Goal: Information Seeking & Learning: Learn about a topic

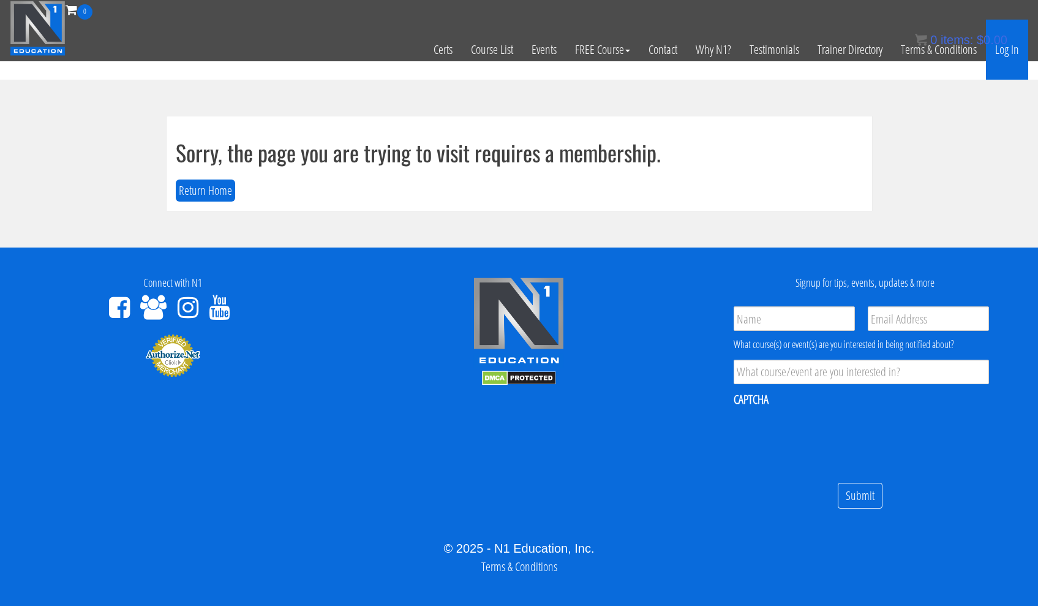
click at [1007, 42] on link "Log In" at bounding box center [1007, 50] width 42 height 60
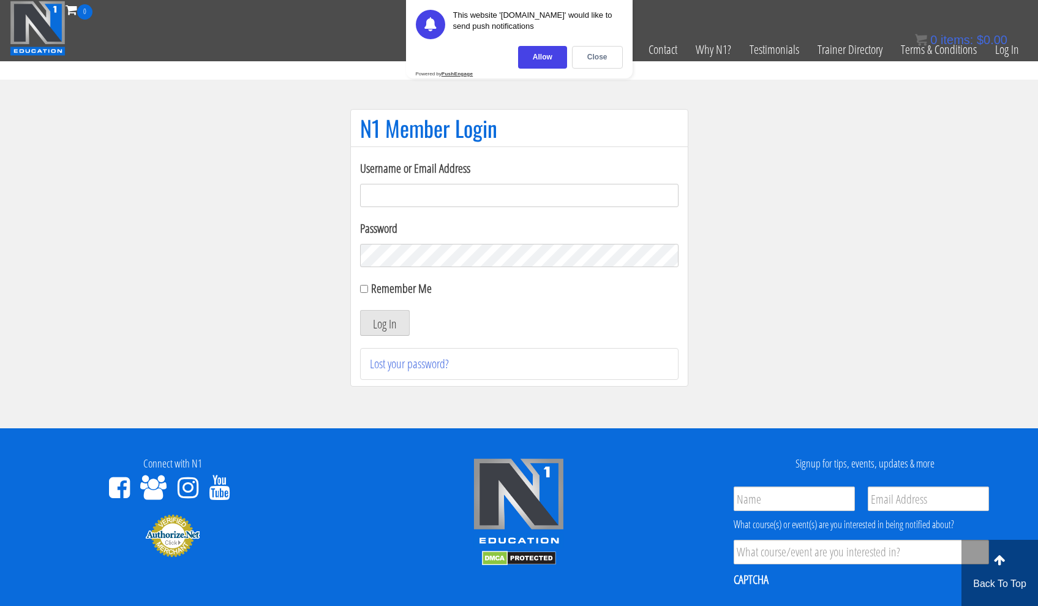
click at [603, 199] on input "Username or Email Address" at bounding box center [519, 195] width 318 height 23
type input "d"
type input "chakibaissati1"
click at [384, 323] on button "Log In" at bounding box center [385, 323] width 50 height 26
click at [603, 59] on div "Close" at bounding box center [597, 57] width 51 height 23
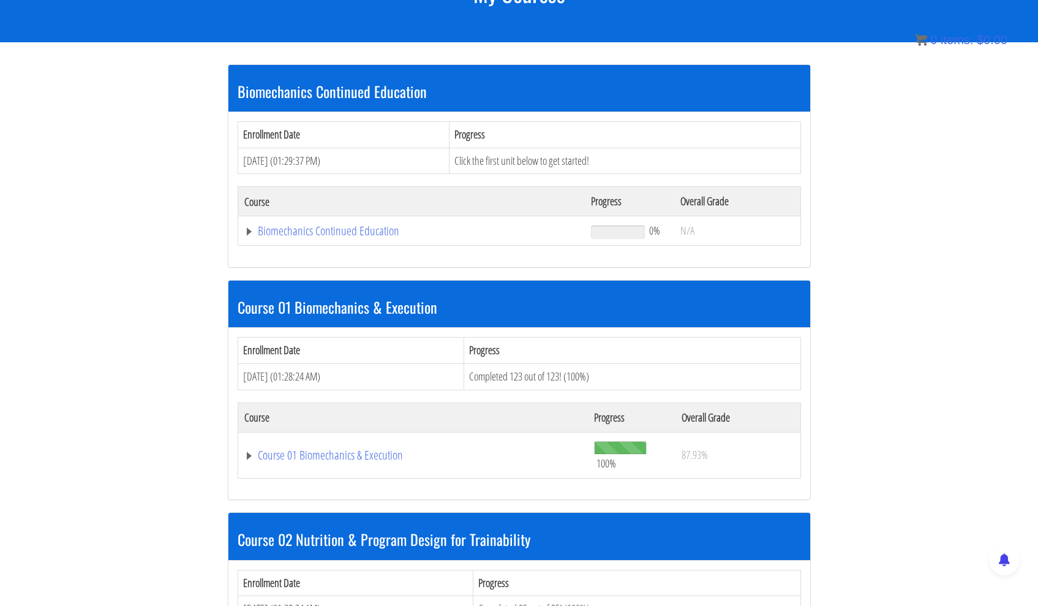
scroll to position [197, 0]
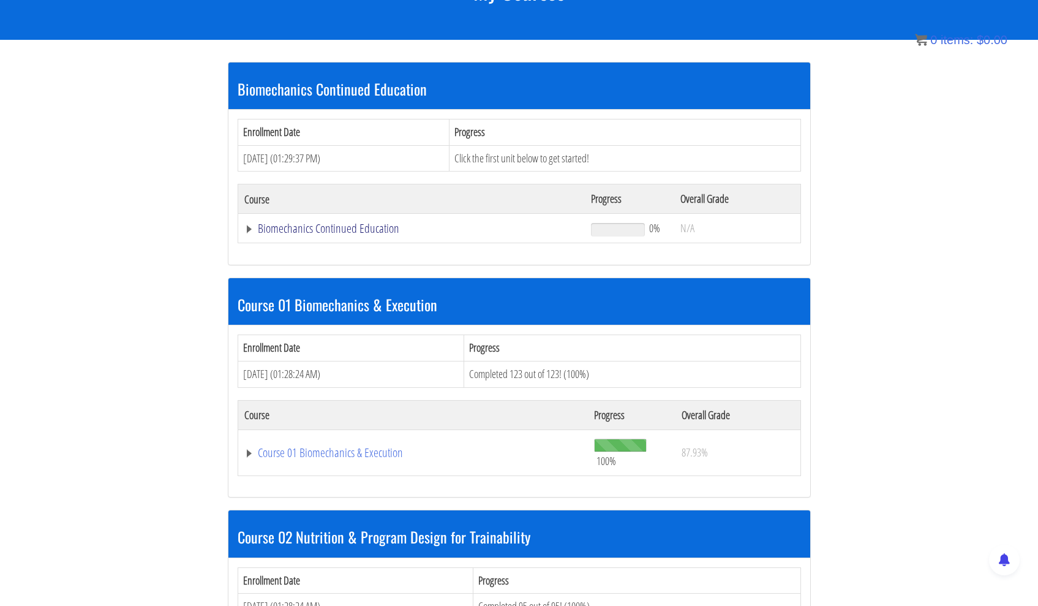
click at [371, 228] on link "Biomechanics Continued Education" at bounding box center [411, 228] width 335 height 12
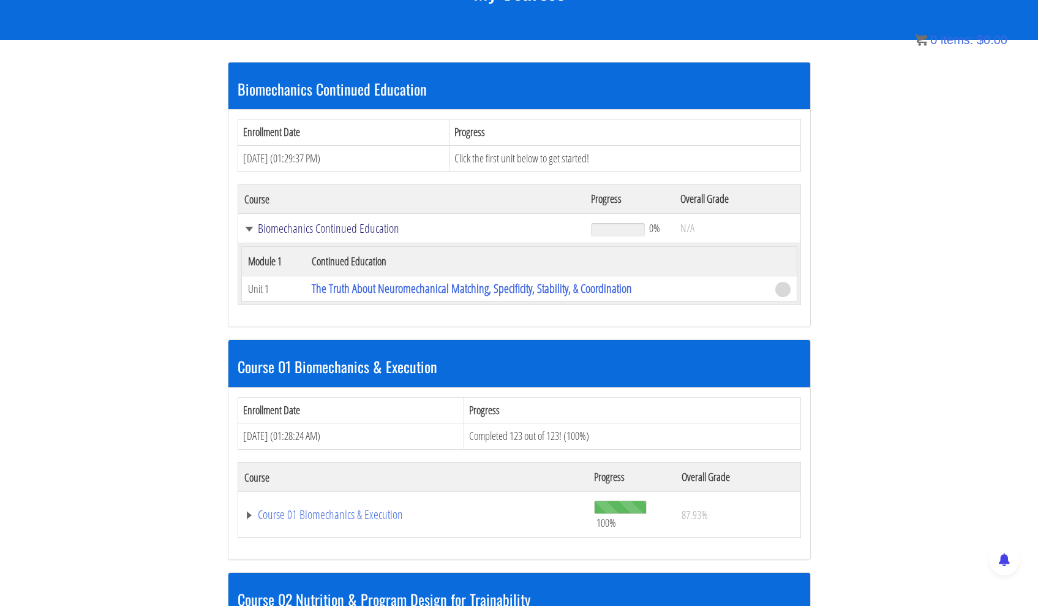
click at [370, 226] on link "Biomechanics Continued Education" at bounding box center [411, 228] width 335 height 12
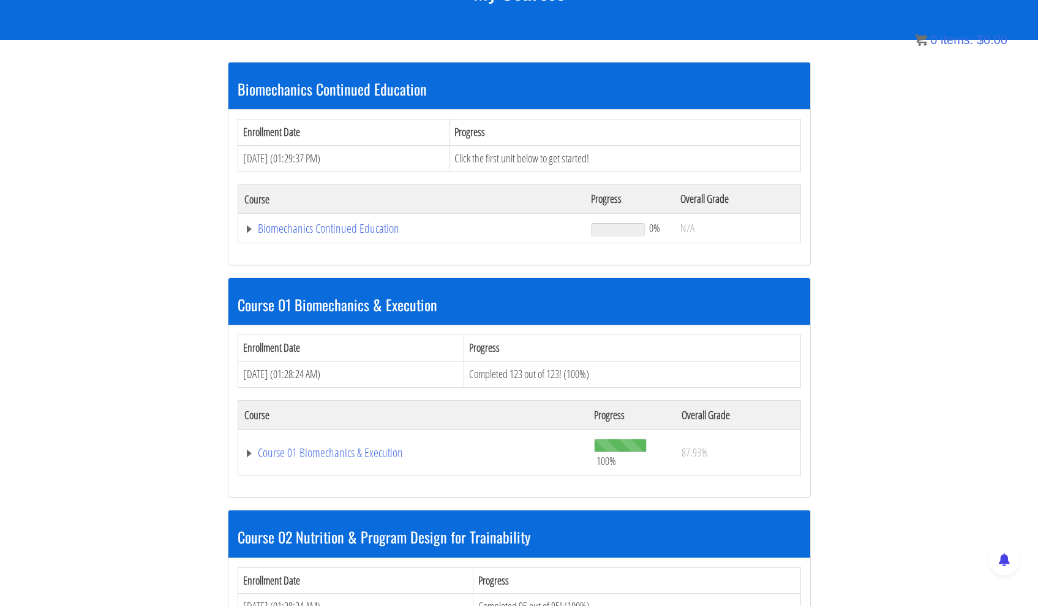
scroll to position [266, 0]
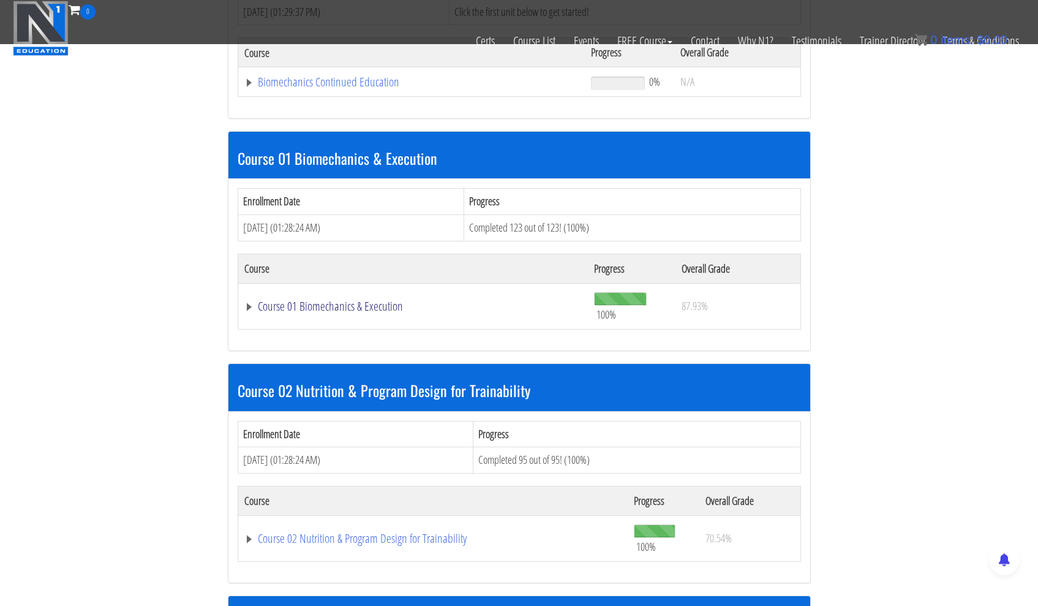
click at [315, 307] on link "Course 01 Biomechanics & Execution" at bounding box center [413, 306] width 338 height 12
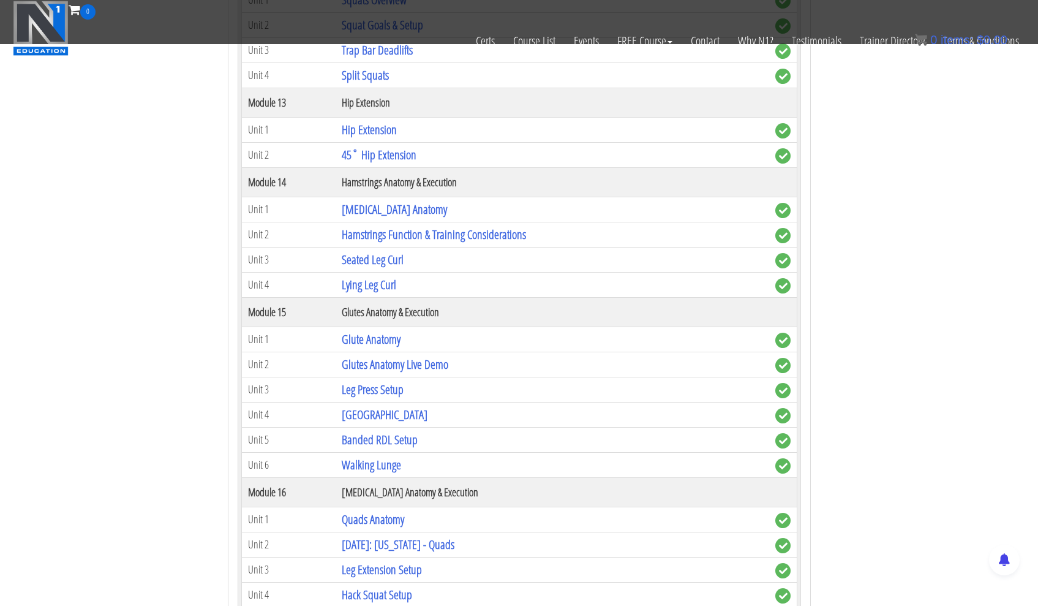
scroll to position [3122, 0]
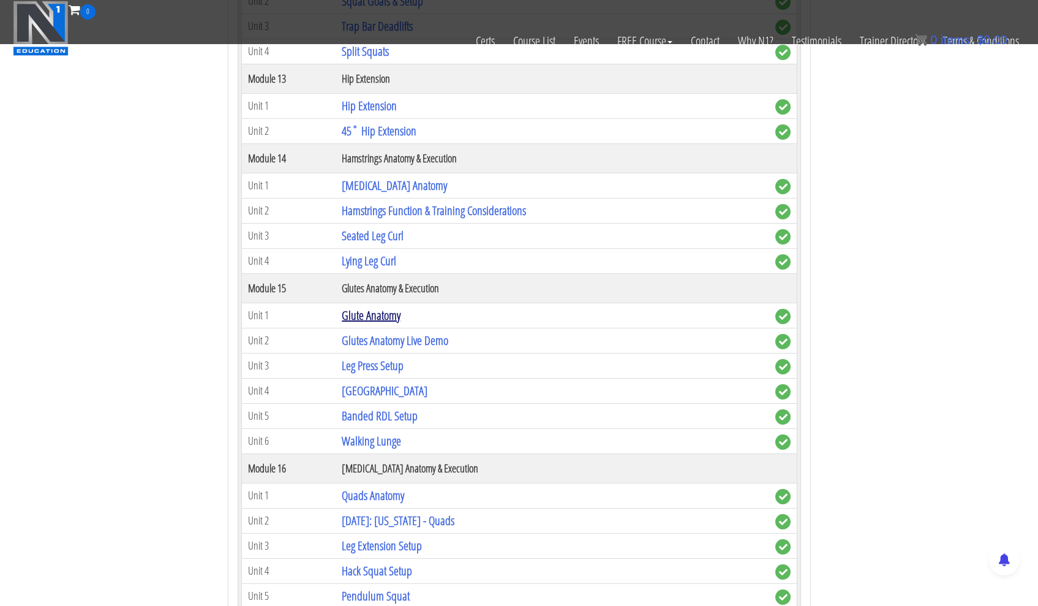
click at [368, 317] on link "Glute Anatomy" at bounding box center [371, 315] width 59 height 17
